Goal: Information Seeking & Learning: Learn about a topic

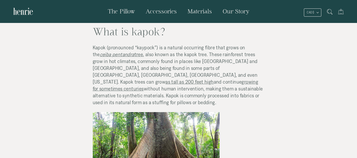
scroll to position [106, 0]
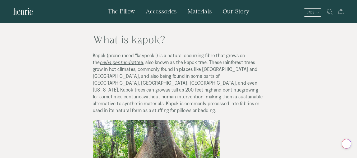
drag, startPoint x: 98, startPoint y: 39, endPoint x: 206, endPoint y: 101, distance: 124.7
copy div "What is kapok? Kapok (pronounced “kaypock”) is a natural occurring fibre that g…"
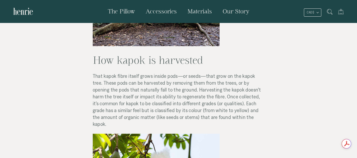
drag, startPoint x: 95, startPoint y: 52, endPoint x: 224, endPoint y: 111, distance: 141.4
copy div "How kapok is harvested That kapok fibre itself grows inside pods—or seeds—that …"
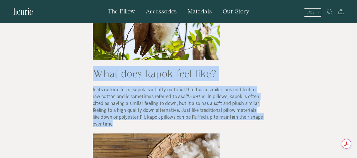
drag, startPoint x: 97, startPoint y: 59, endPoint x: 253, endPoint y: 106, distance: 163.5
copy div "What does kapok feel like? In its natural form, kapok is a fluffy material that…"
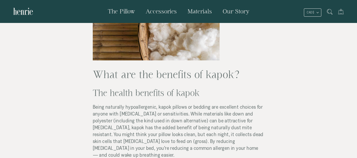
scroll to position [581, 0]
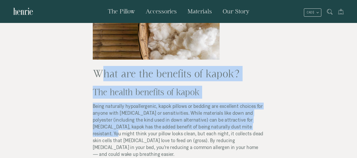
drag, startPoint x: 98, startPoint y: 51, endPoint x: 250, endPoint y: 103, distance: 160.5
click at [254, 104] on div "What is kapok? Kapok (pronounced “kaypock”) is a natural occurring fibre that g…" at bounding box center [179, 22] width 172 height 948
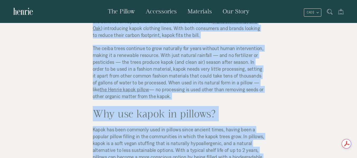
scroll to position [781, 0]
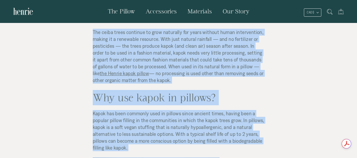
drag, startPoint x: 97, startPoint y: 51, endPoint x: 220, endPoint y: 120, distance: 140.9
copy div "Lore ips dol sitametc ad elits? Doe tempor incididu ut labor Etdol magnaaliq en…"
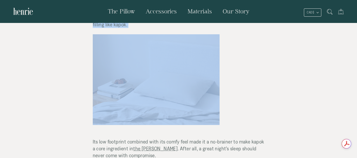
scroll to position [772, 0]
